Goal: Information Seeking & Learning: Learn about a topic

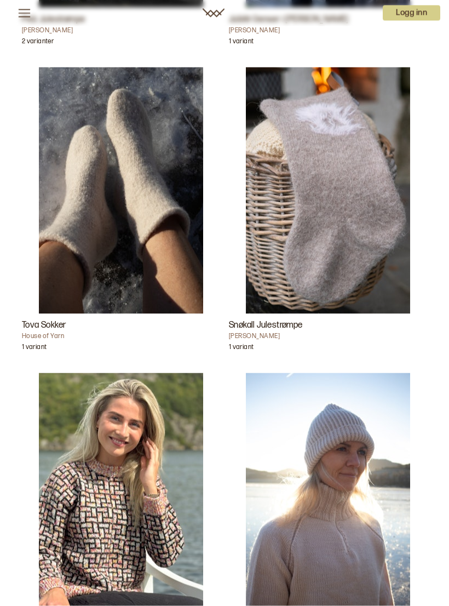
scroll to position [3091, 0]
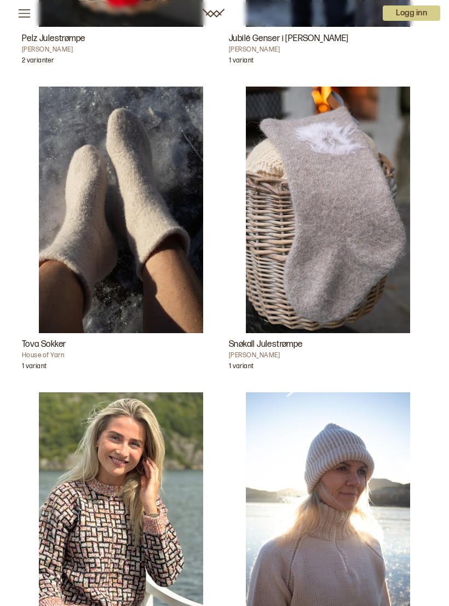
click at [180, 268] on img "Tova Sokker" at bounding box center [121, 210] width 164 height 247
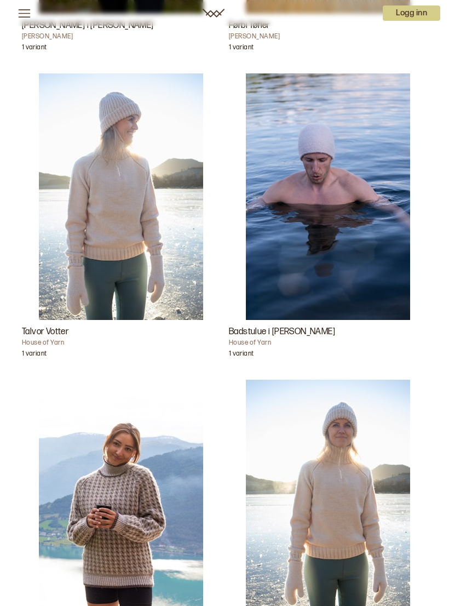
scroll to position [2126, 0]
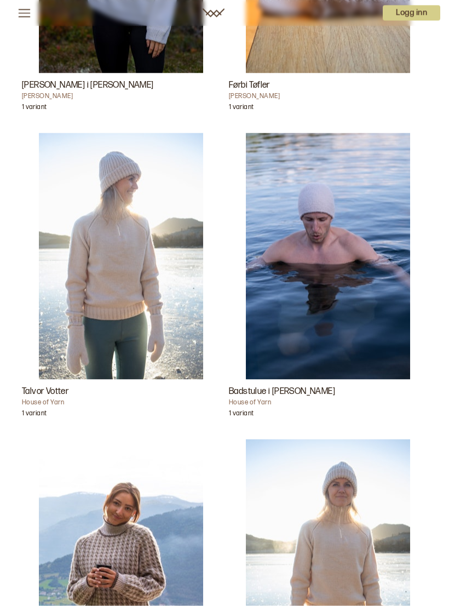
click at [62, 391] on h3 "Talvor Votter" at bounding box center [121, 391] width 198 height 13
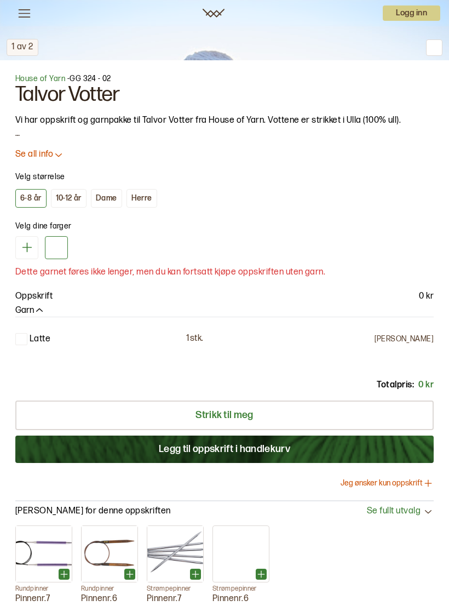
scroll to position [615, 0]
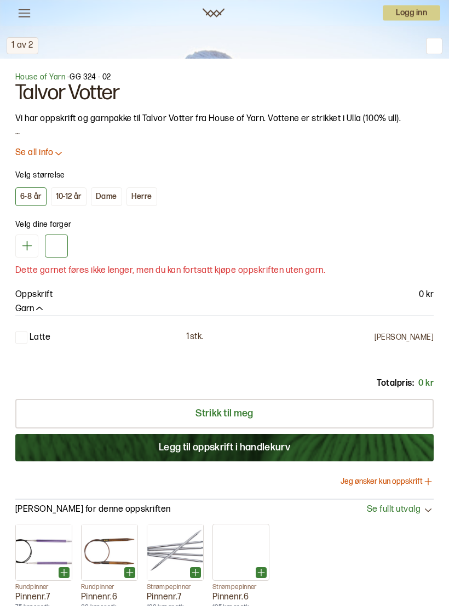
click at [112, 195] on div "Dame" at bounding box center [106, 197] width 21 height 10
click at [113, 195] on div "Dame" at bounding box center [106, 197] width 21 height 10
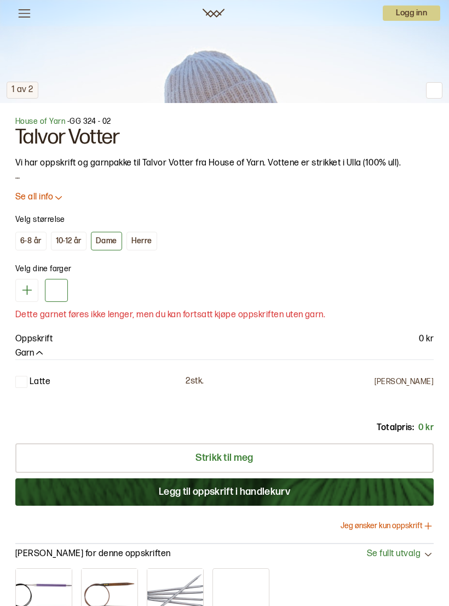
scroll to position [572, 0]
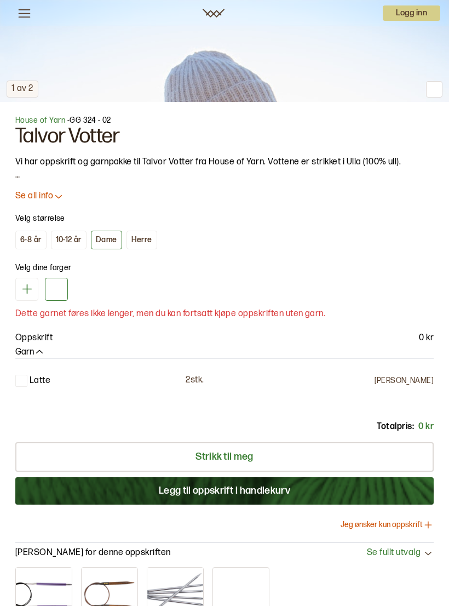
click at [44, 197] on p "Se all info" at bounding box center [34, 197] width 38 height 12
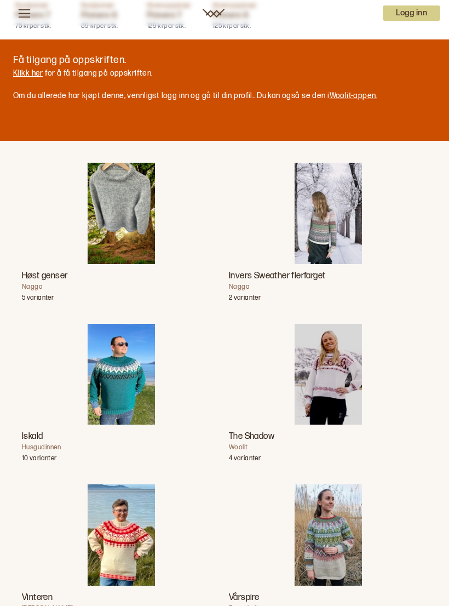
scroll to position [1463, 0]
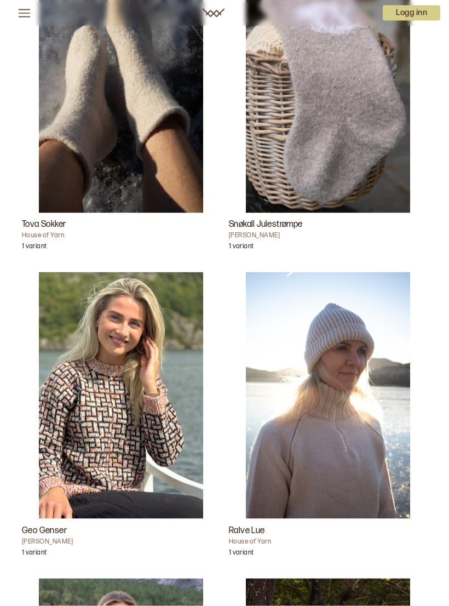
scroll to position [3211, 0]
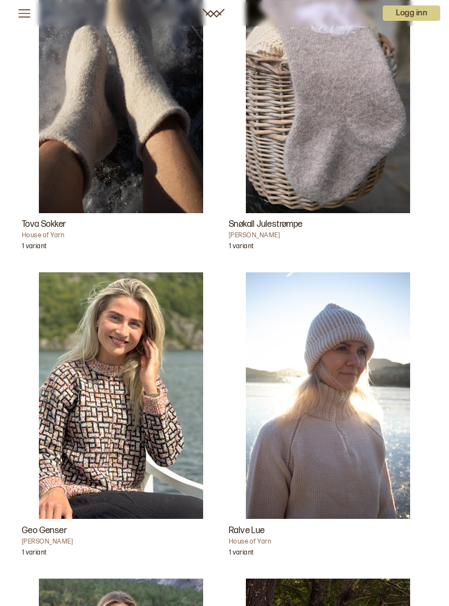
click at [115, 234] on h4 "House of Yarn" at bounding box center [121, 235] width 198 height 9
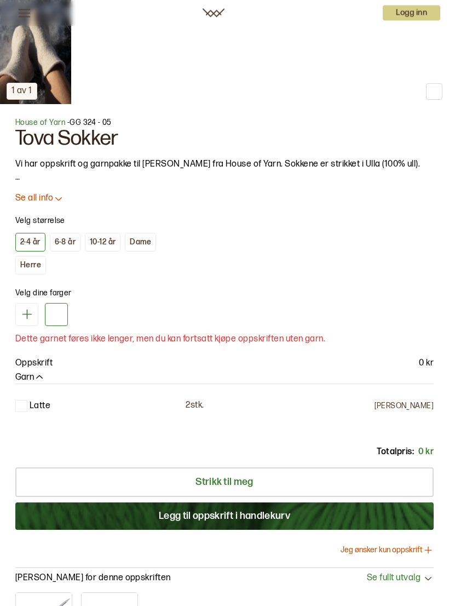
scroll to position [571, 0]
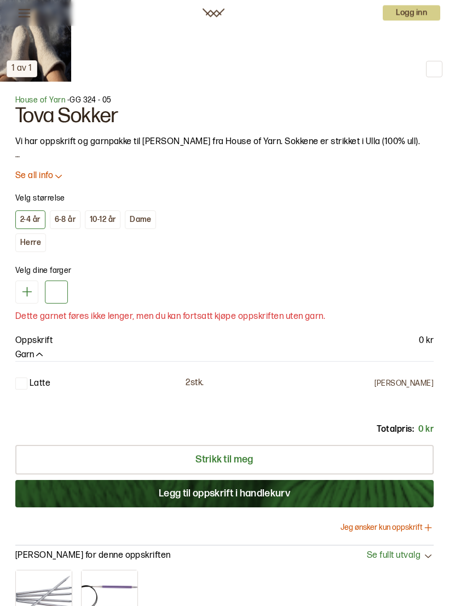
click at [50, 173] on p "Se all info" at bounding box center [34, 177] width 38 height 12
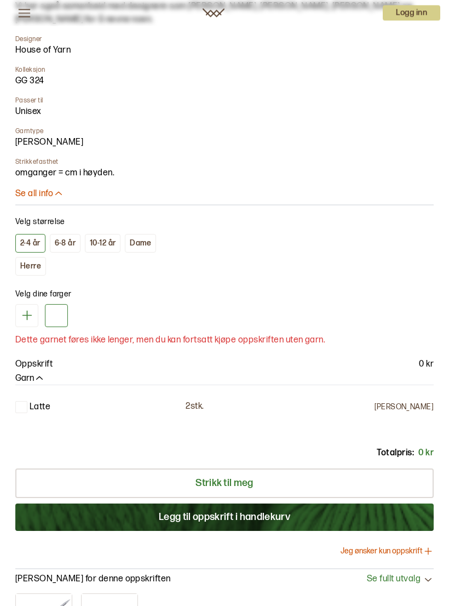
scroll to position [842, 0]
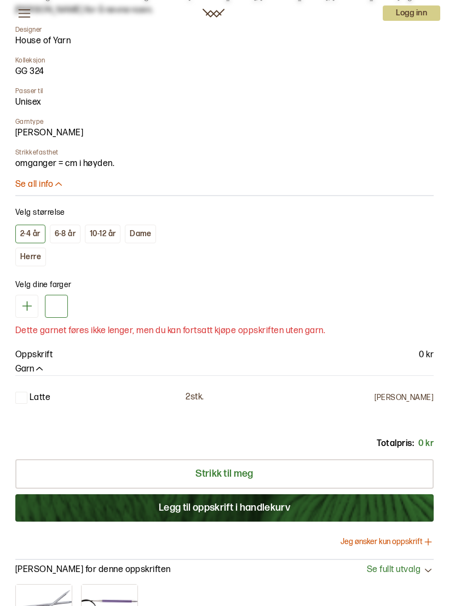
click at [142, 235] on div "Dame" at bounding box center [140, 234] width 21 height 10
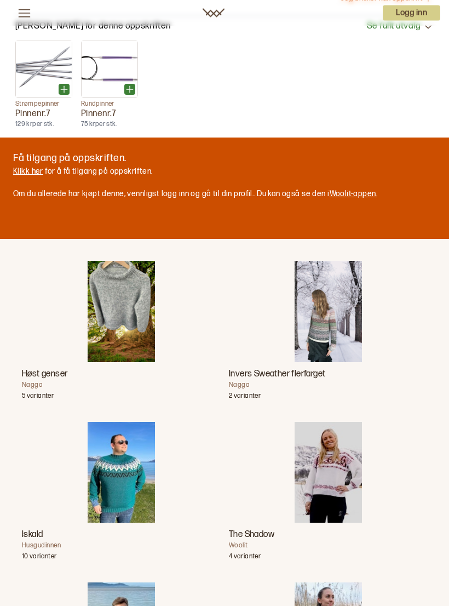
scroll to position [1472, 0]
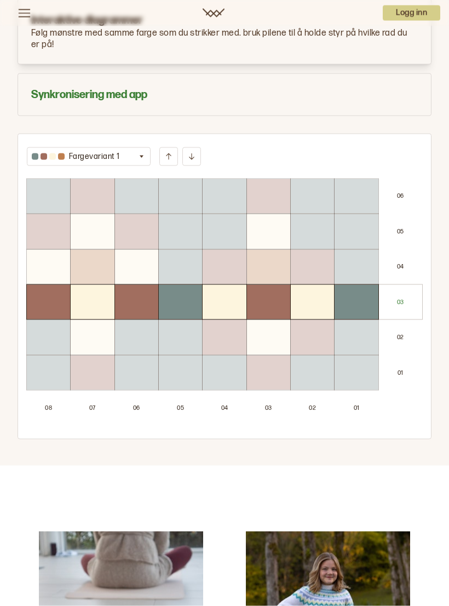
scroll to position [1163, 0]
